Goal: Book appointment/travel/reservation: Register for event/course

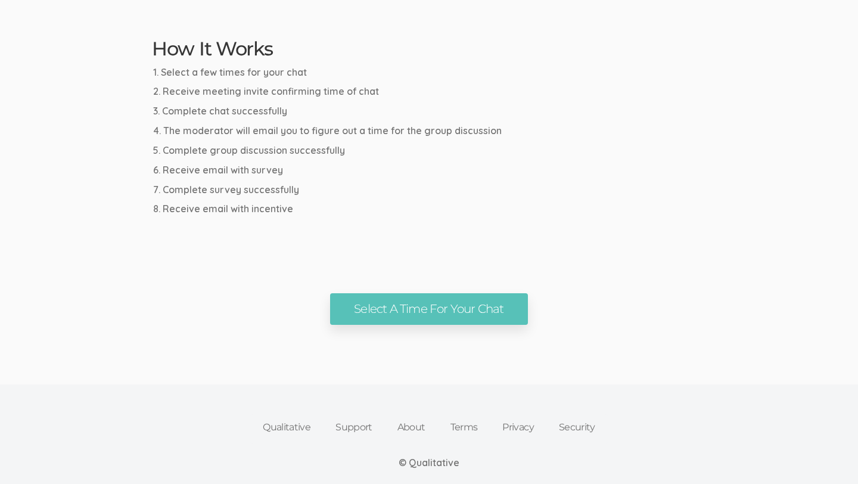
scroll to position [625, 0]
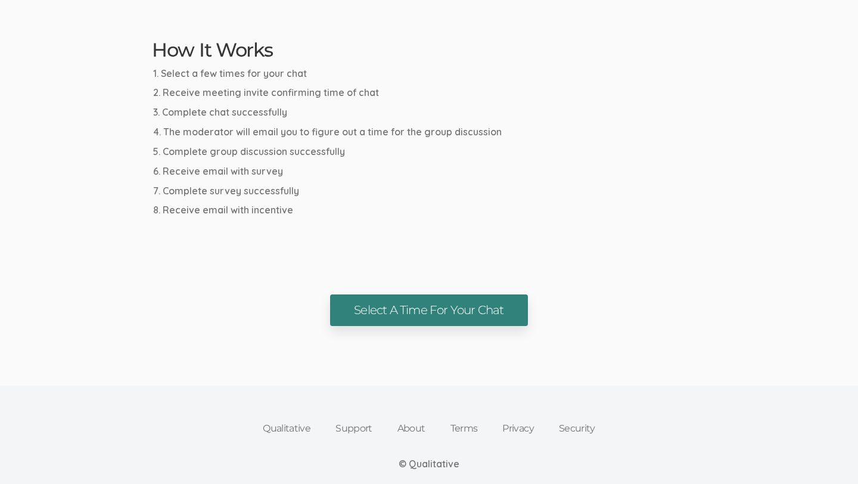
click at [458, 306] on link "Select A Time For Your Chat" at bounding box center [428, 310] width 197 height 32
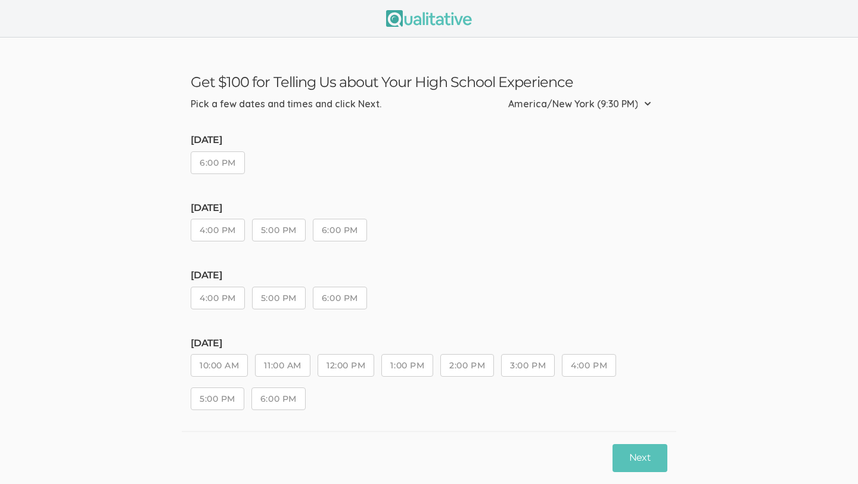
click at [643, 102] on select "Etc/GMT-14 (3:30 PM) Pacific/Kiritimati (3:30 PM) Etc/GMT-13 (2:30 PM) Pacific/…" at bounding box center [583, 104] width 150 height 26
click at [508, 91] on select "Etc/GMT-14 (3:30 PM) Pacific/Kiritimati (3:30 PM) Etc/GMT-13 (2:30 PM) Pacific/…" at bounding box center [583, 104] width 150 height 26
click at [635, 101] on select "Etc/GMT-14 (3:30 PM) Pacific/Kiritimati (3:30 PM) Etc/GMT-13 (2:30 PM) Pacific/…" at bounding box center [583, 104] width 150 height 26
click at [508, 91] on select "Etc/GMT-14 (3:30 PM) Pacific/Kiritimati (3:30 PM) Etc/GMT-13 (2:30 PM) Pacific/…" at bounding box center [583, 104] width 150 height 26
click at [220, 365] on button "10:00 AM" at bounding box center [219, 365] width 57 height 23
